Goal: Obtain resource: Obtain resource

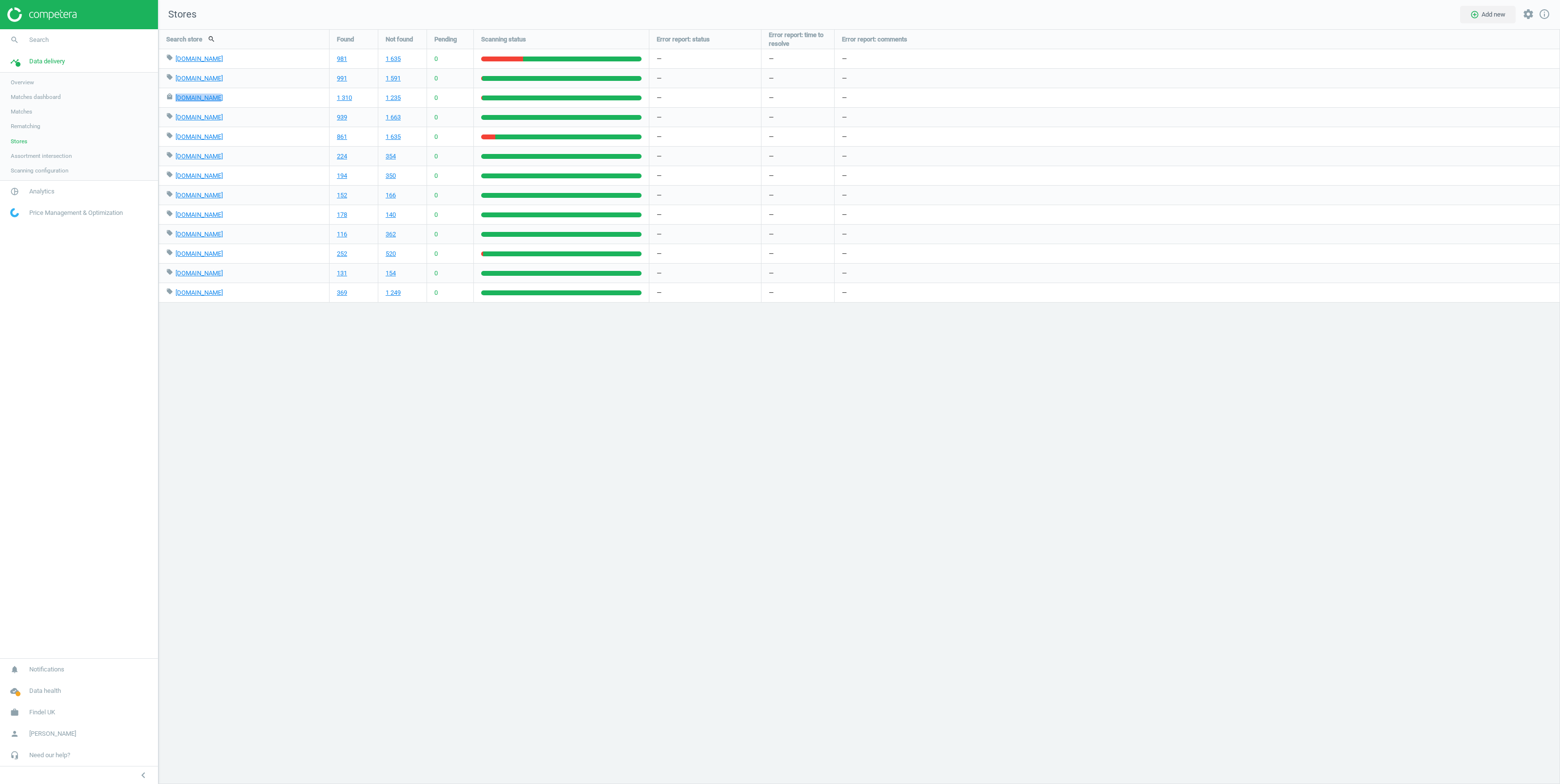
scroll to position [765, 1412]
click at [40, 709] on span "Findel UK" at bounding box center [42, 713] width 25 height 8
click at [36, 683] on span "Switch campaign" at bounding box center [32, 683] width 43 height 8
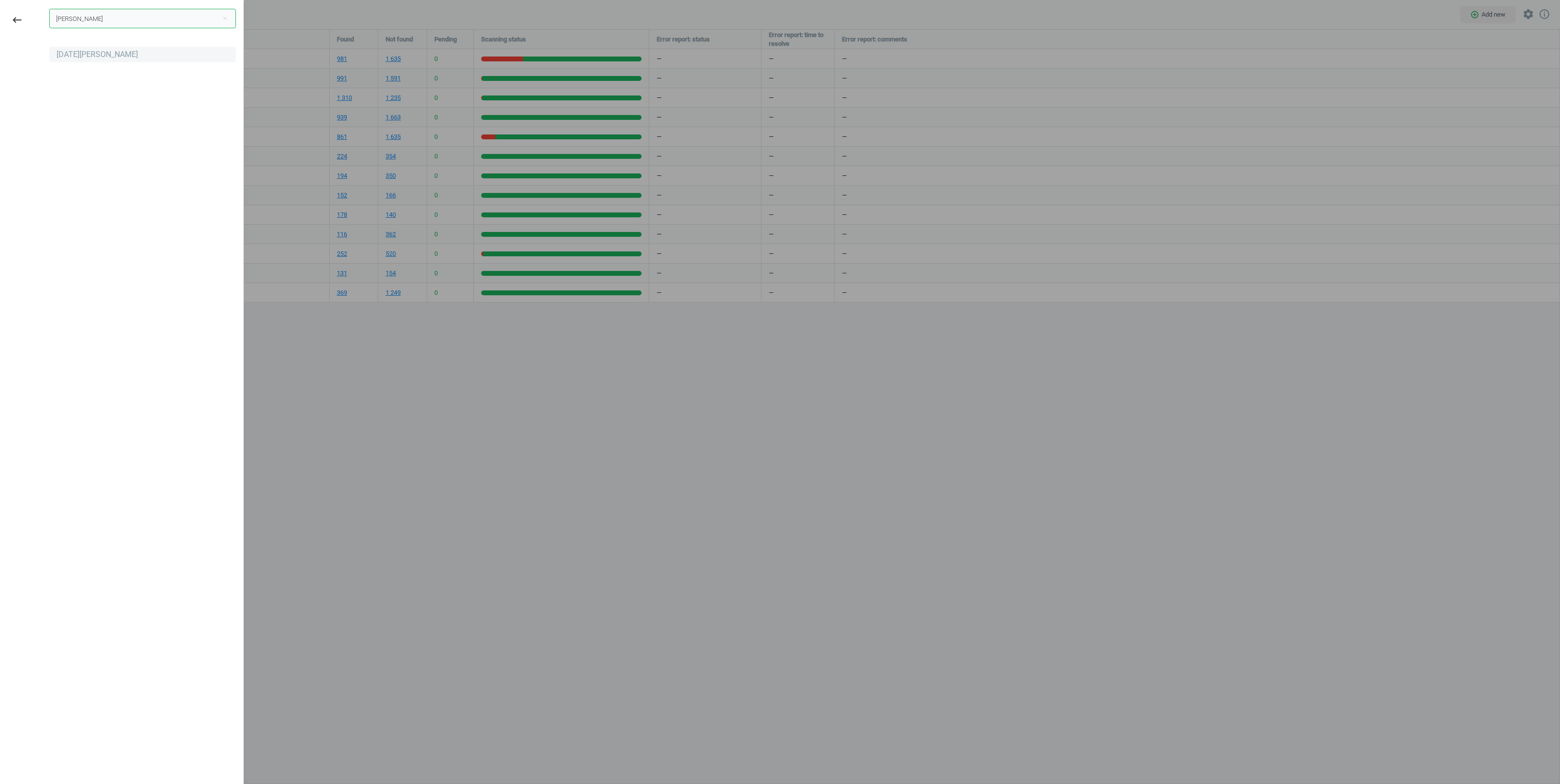
type input "noel"
click at [93, 47] on div "[DATE][PERSON_NAME]" at bounding box center [143, 54] width 187 height 15
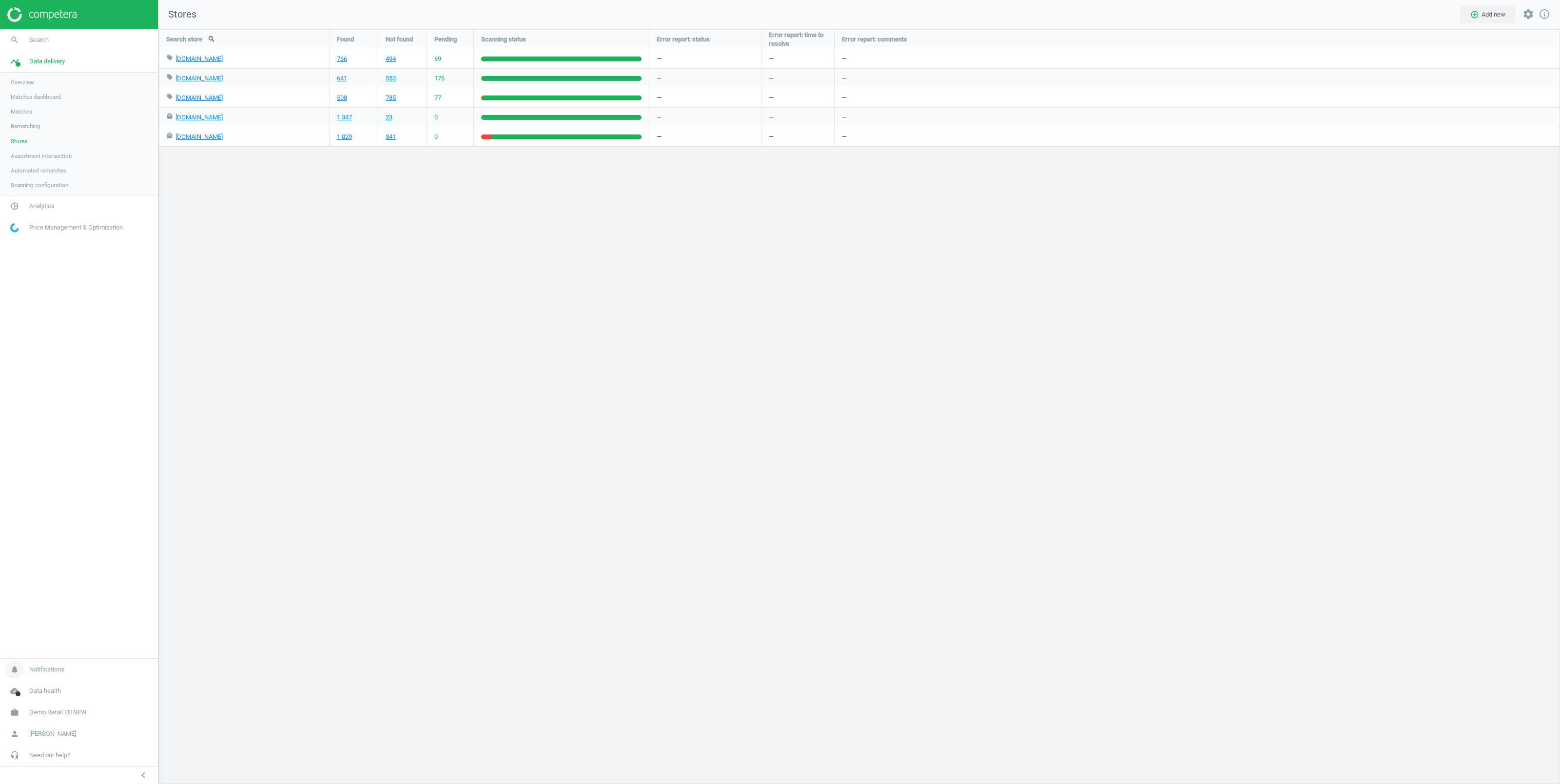
scroll to position [765, 1412]
click at [41, 716] on span "Demo Retail EU NEW" at bounding box center [58, 713] width 58 height 8
click at [24, 680] on span "Switch campaign" at bounding box center [32, 683] width 43 height 8
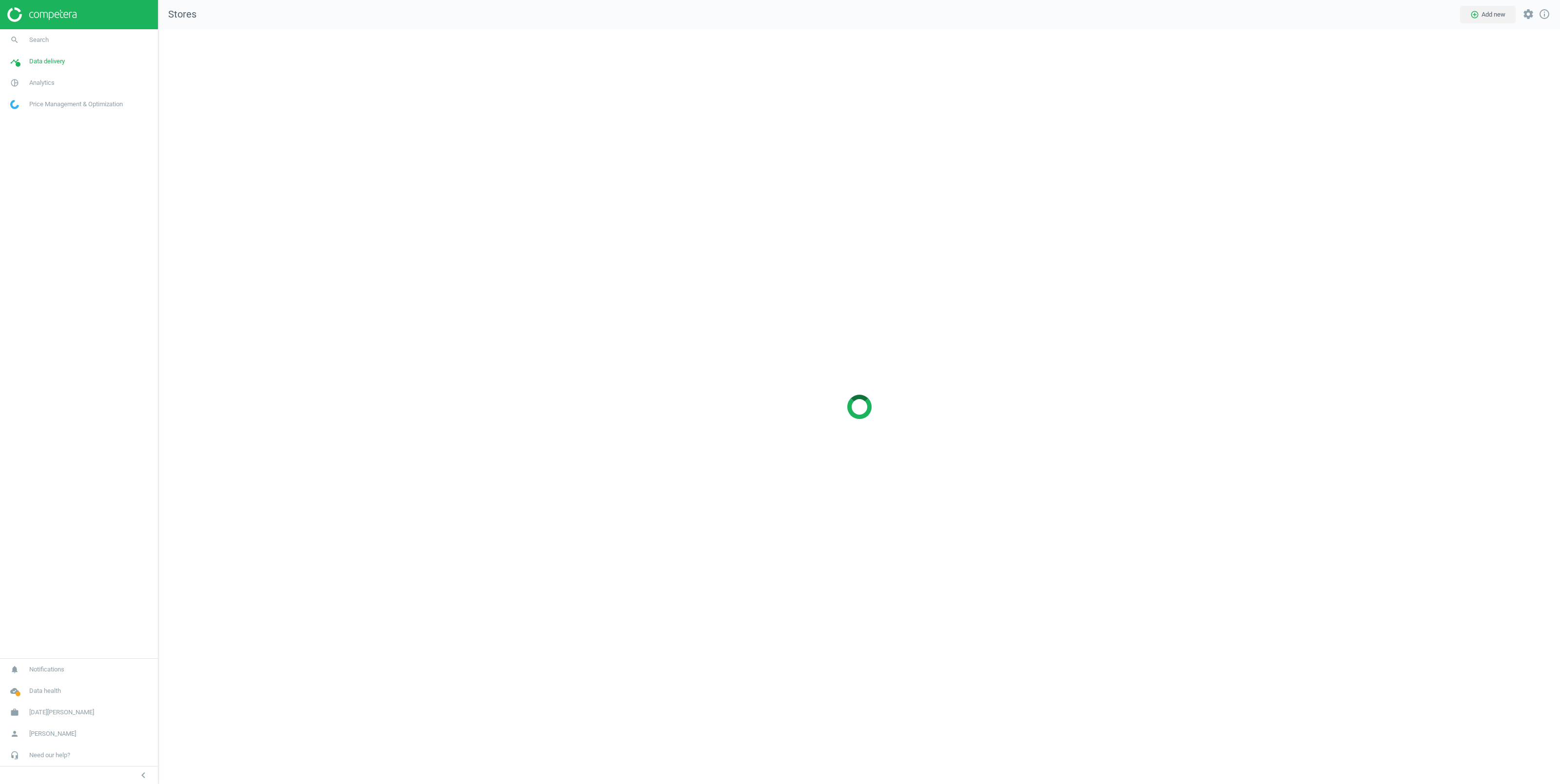
scroll to position [765, 1412]
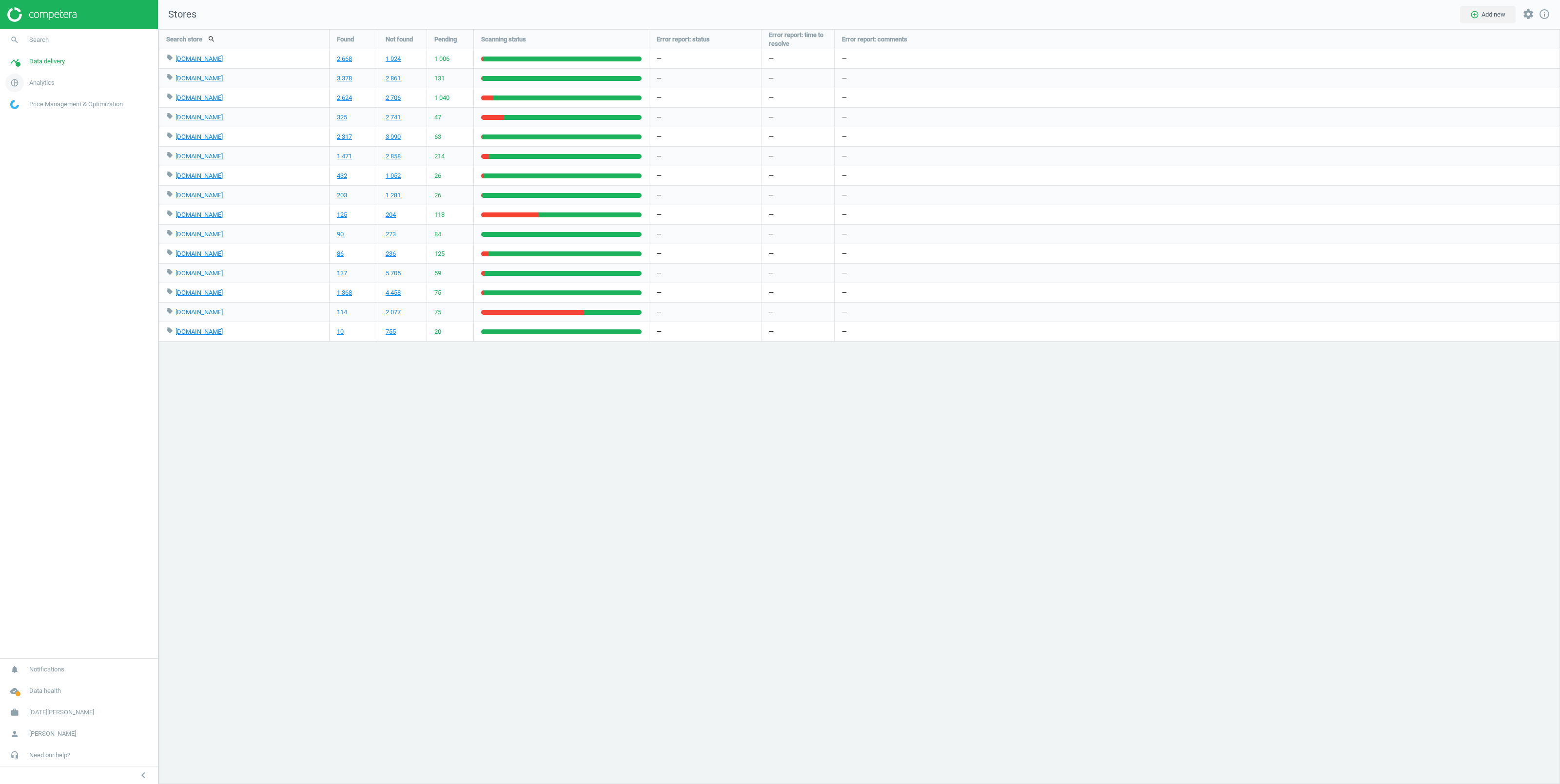
click at [34, 84] on span "Analytics" at bounding box center [42, 82] width 25 height 8
click at [24, 116] on span "Products" at bounding box center [22, 118] width 23 height 8
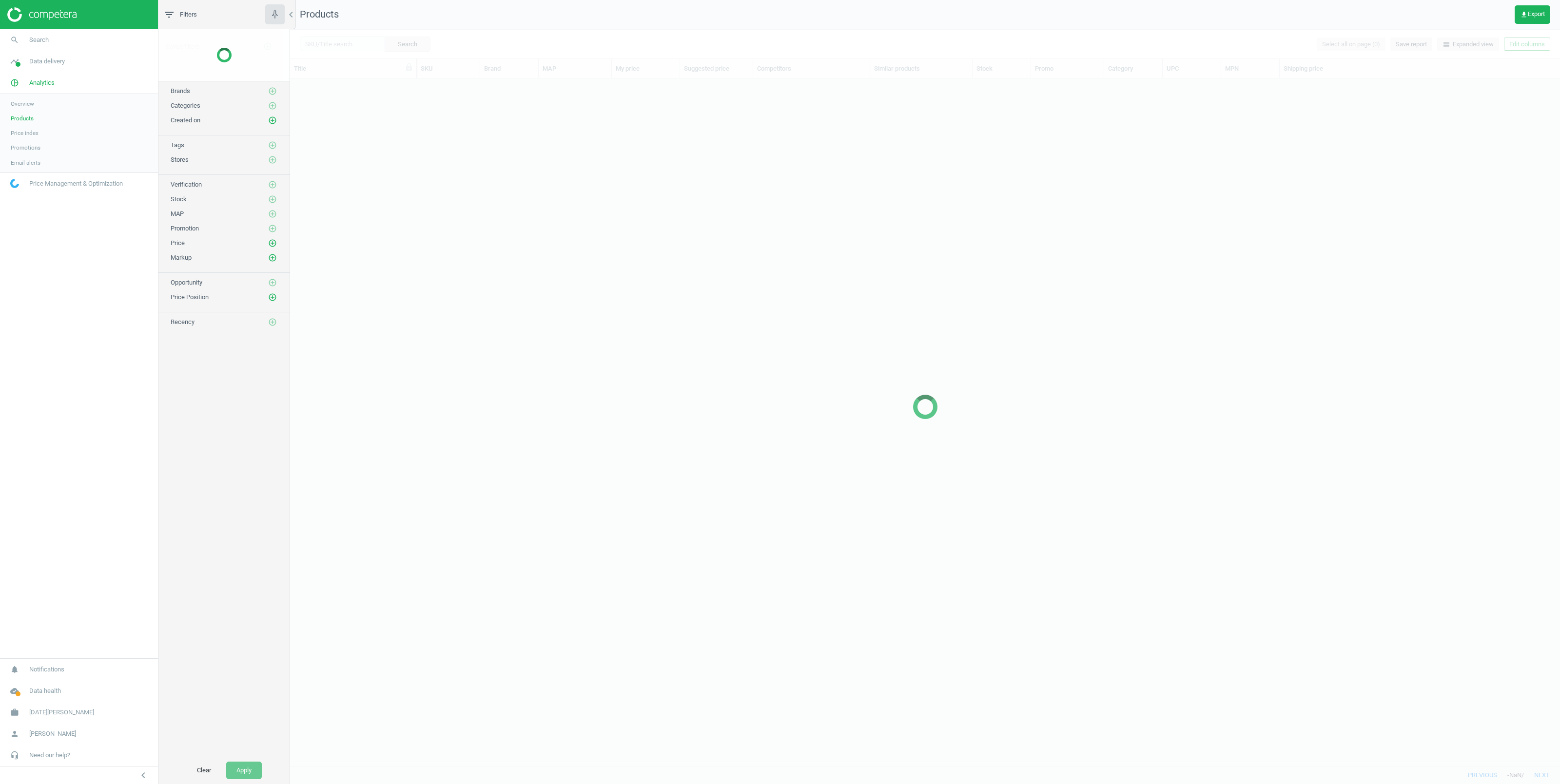
scroll to position [676, 1260]
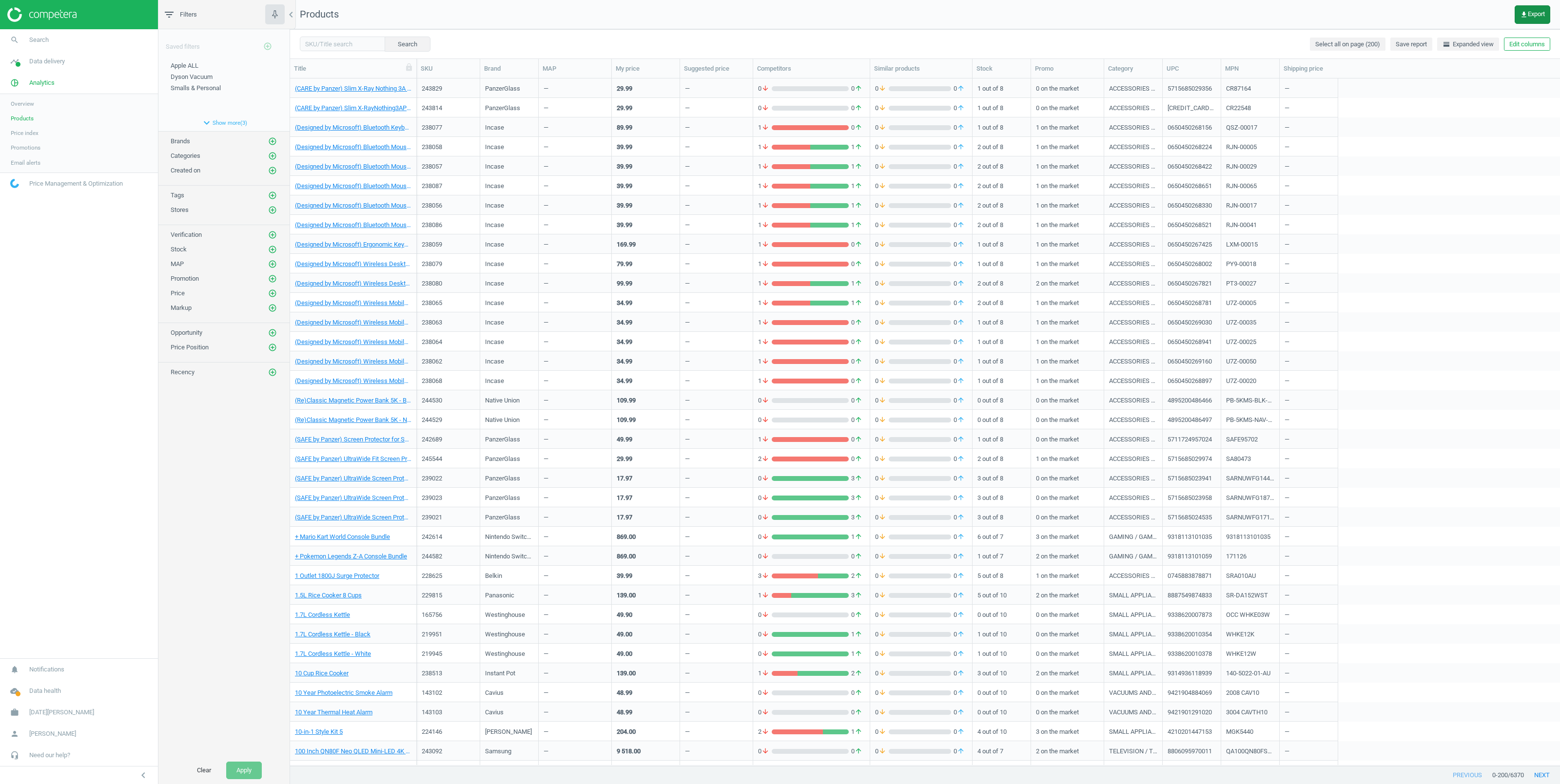
click at [1526, 9] on button "get_app Export" at bounding box center [1533, 14] width 36 height 19
click at [1498, 36] on input "CSV for Excel" at bounding box center [1496, 35] width 6 height 6
radio input "true"
click at [1416, 92] on button "insert_drive_file Extended report (CSV for Excel)" at bounding box center [1465, 92] width 170 height 19
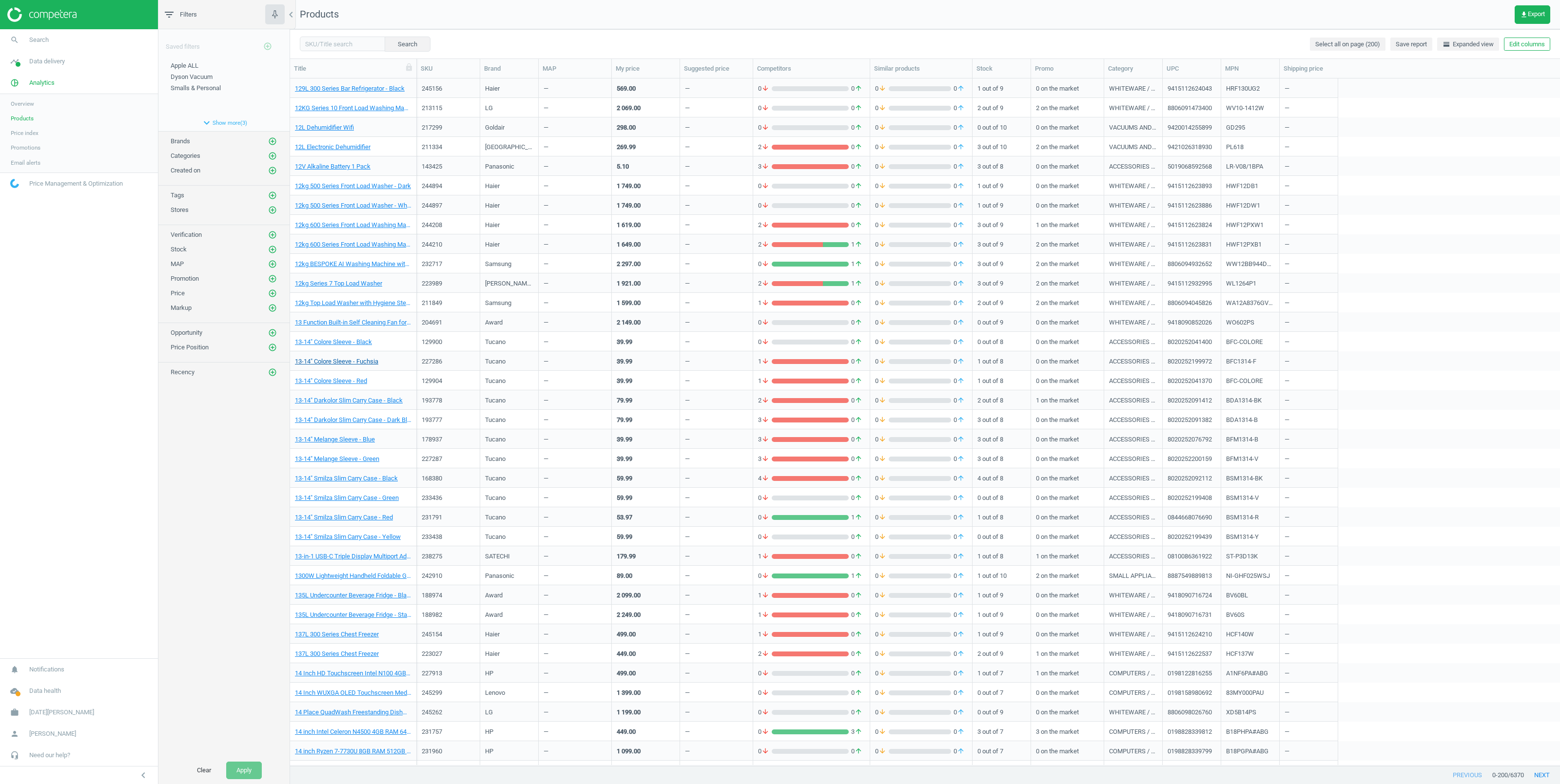
scroll to position [1894, 0]
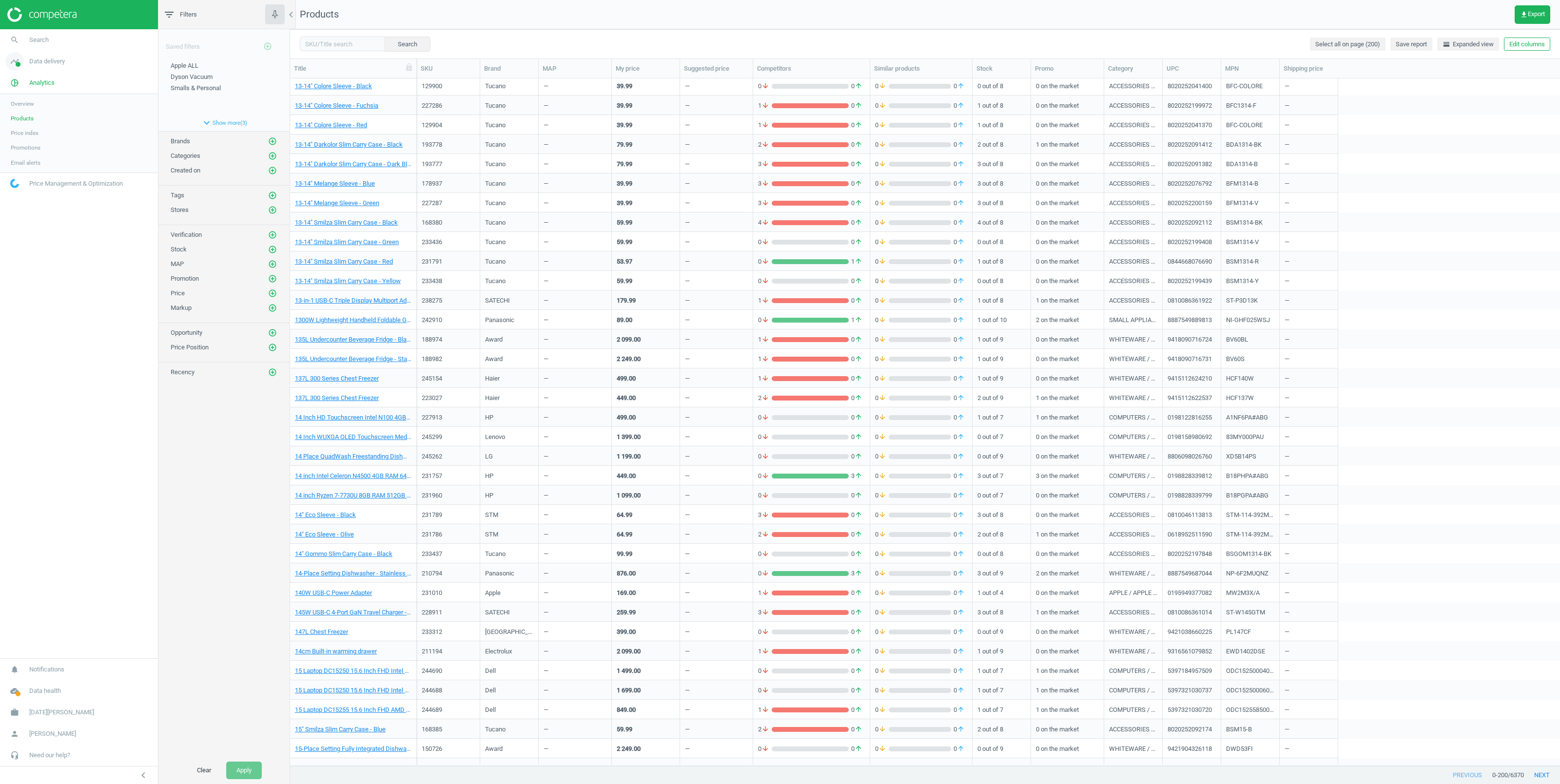
click at [33, 63] on span "Data delivery" at bounding box center [47, 61] width 36 height 8
click at [24, 141] on span "Stores" at bounding box center [20, 141] width 17 height 8
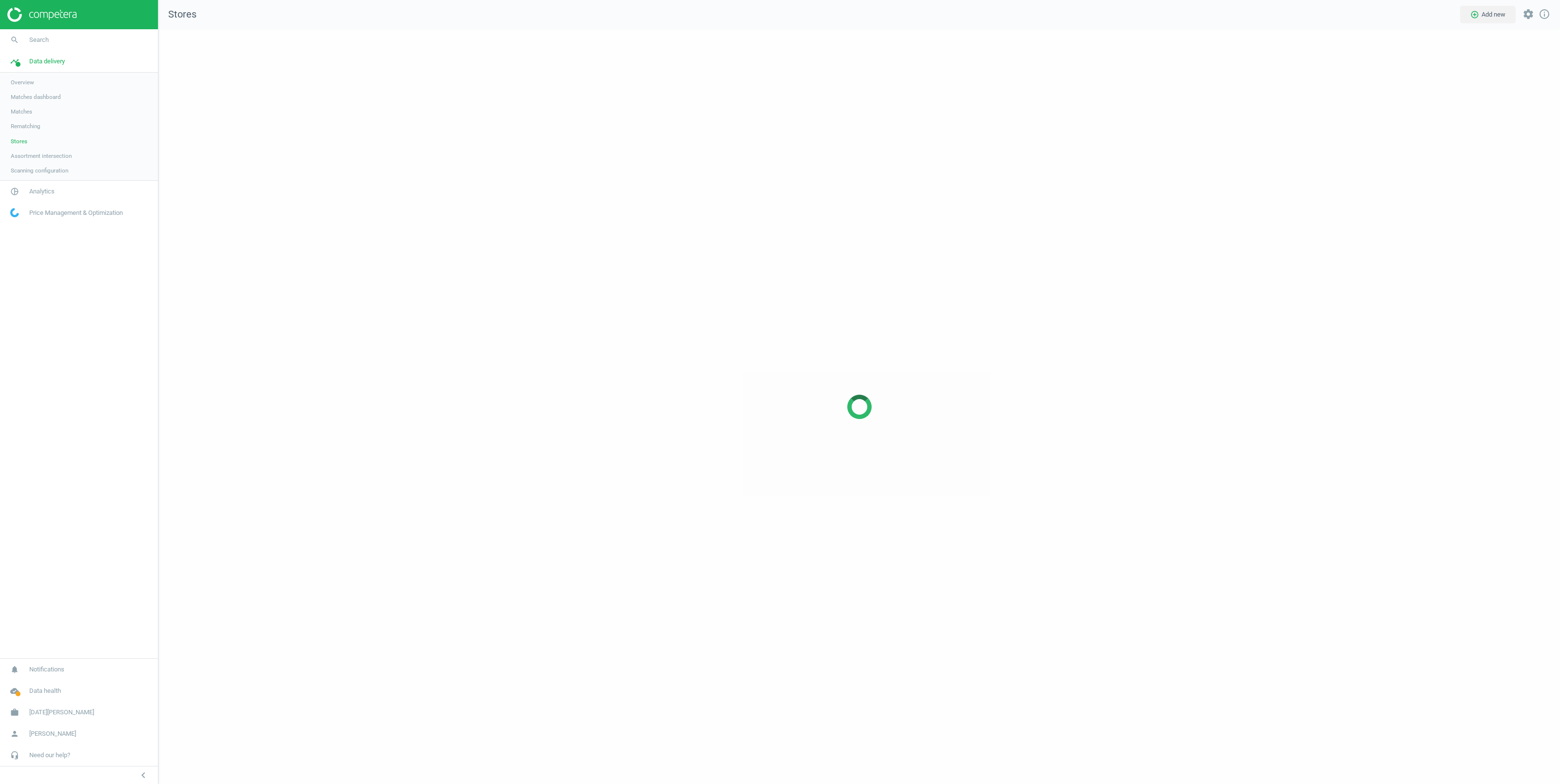
scroll to position [765, 1412]
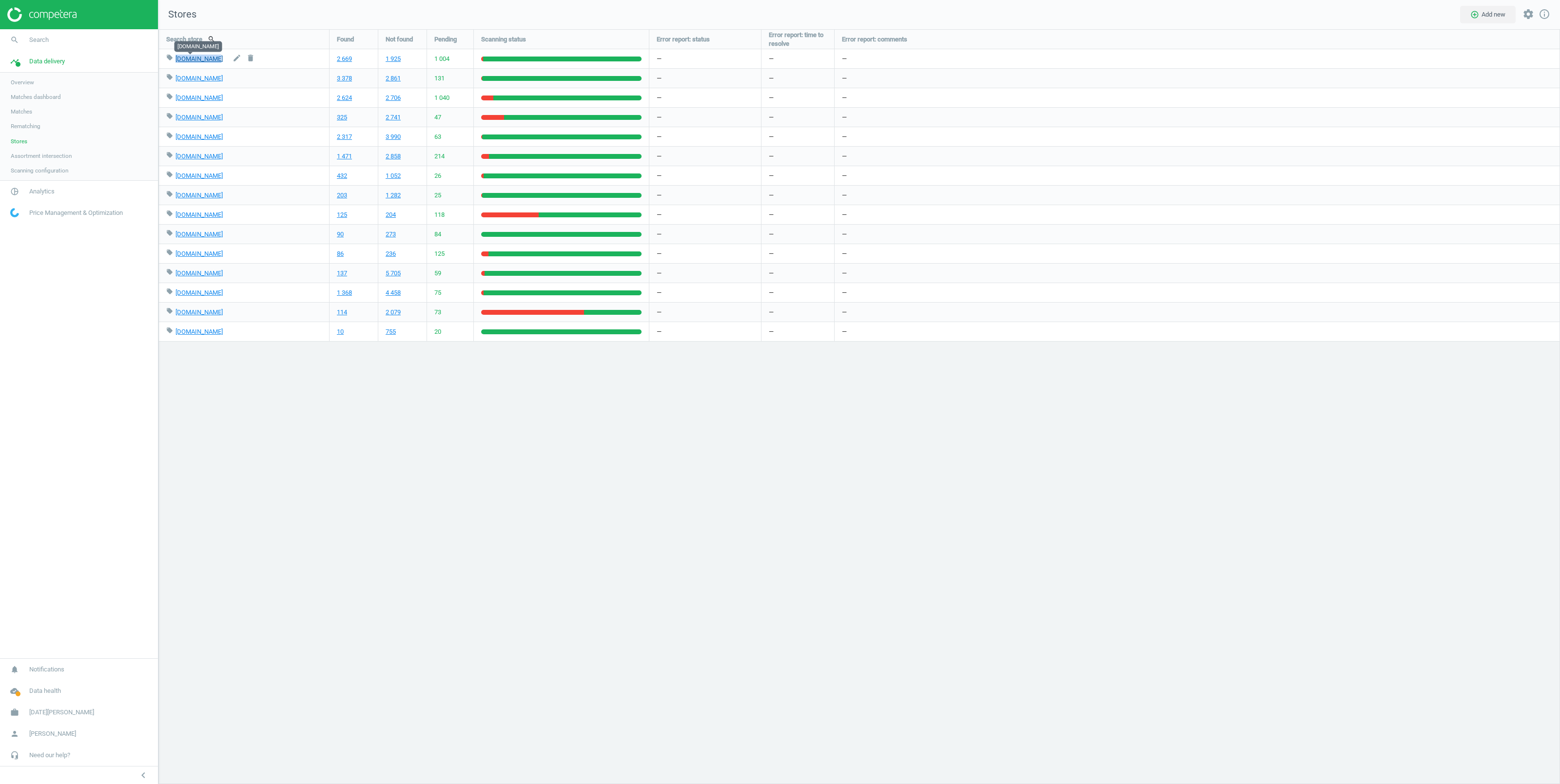
copy div "[DOMAIN_NAME]"
drag, startPoint x: 175, startPoint y: 60, endPoint x: 205, endPoint y: 63, distance: 30.1
click at [205, 63] on div "local_offer [DOMAIN_NAME] edit delete" at bounding box center [244, 59] width 155 height 19
copy div "[DOMAIN_NAME]"
drag, startPoint x: 175, startPoint y: 82, endPoint x: 210, endPoint y: 86, distance: 35.2
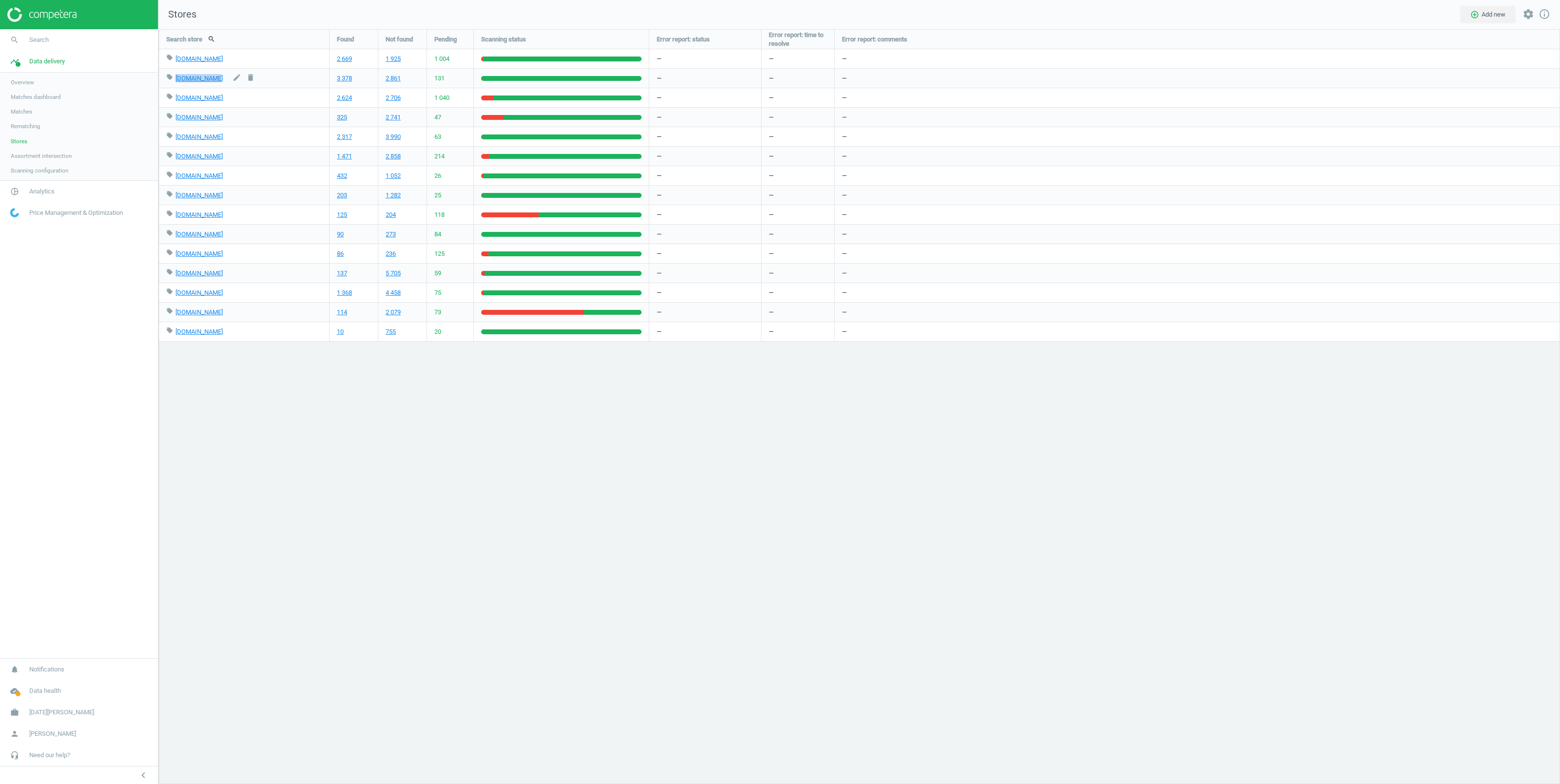
click at [210, 86] on div "local_offer [DOMAIN_NAME] edit delete" at bounding box center [244, 78] width 155 height 19
copy div "[DOMAIN_NAME]"
drag, startPoint x: 175, startPoint y: 138, endPoint x: 222, endPoint y: 140, distance: 47.0
click at [222, 140] on div "local_offer [DOMAIN_NAME] edit delete" at bounding box center [244, 137] width 155 height 19
copy div "[DOMAIN_NAME]"
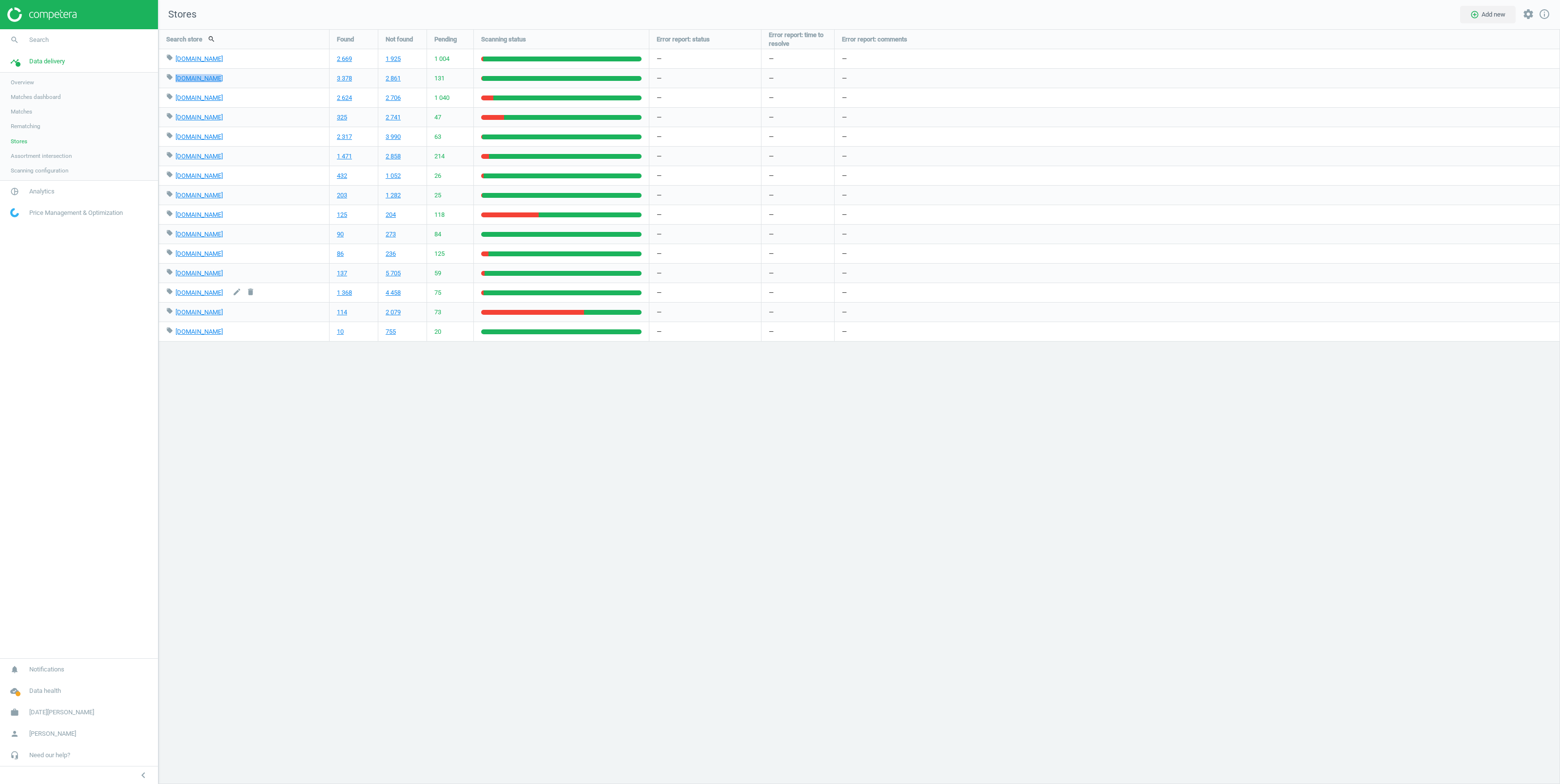
drag, startPoint x: 175, startPoint y: 295, endPoint x: 232, endPoint y: 294, distance: 57.0
click at [232, 294] on div "local_offer [DOMAIN_NAME] edit delete" at bounding box center [244, 293] width 155 height 19
